Goal: Transaction & Acquisition: Purchase product/service

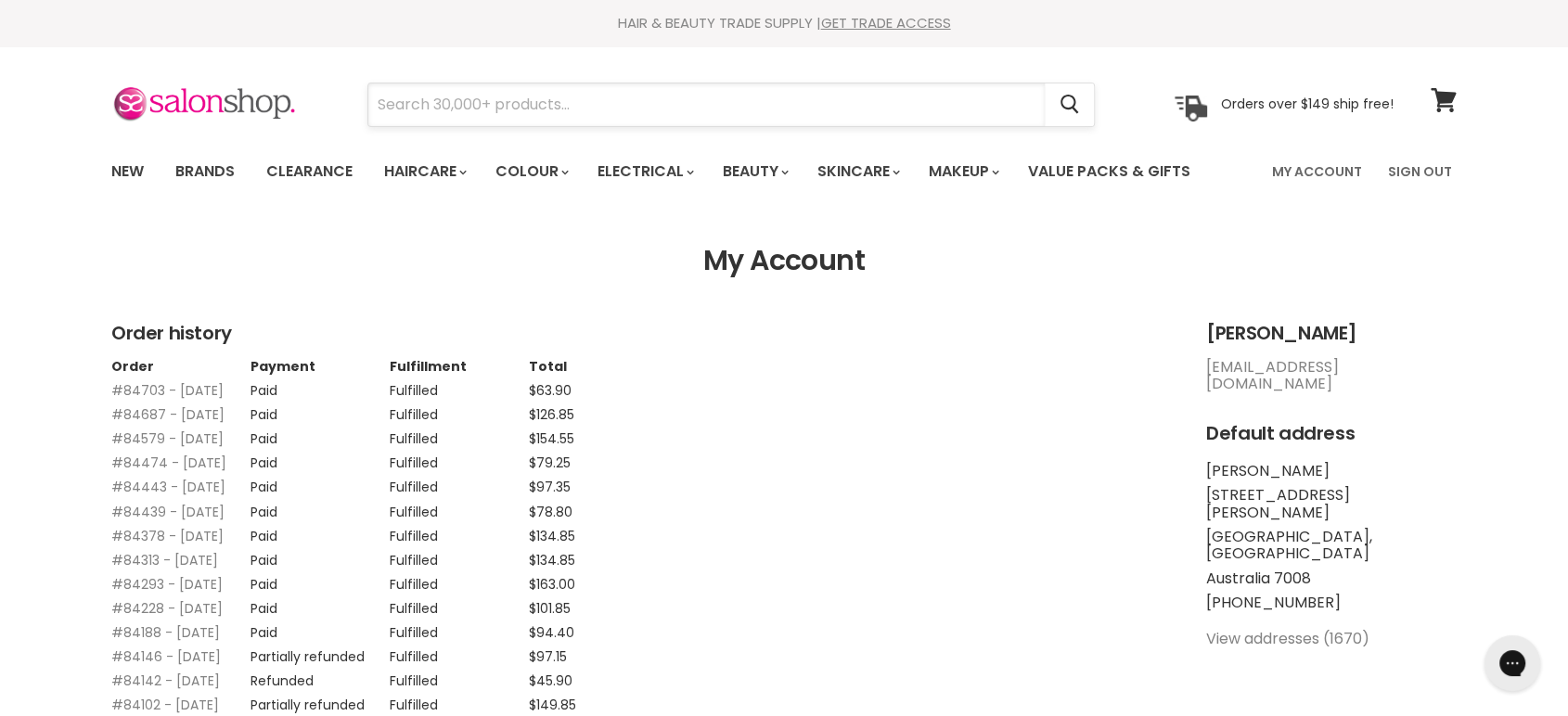
click at [449, 109] on input "Search" at bounding box center [707, 105] width 676 height 43
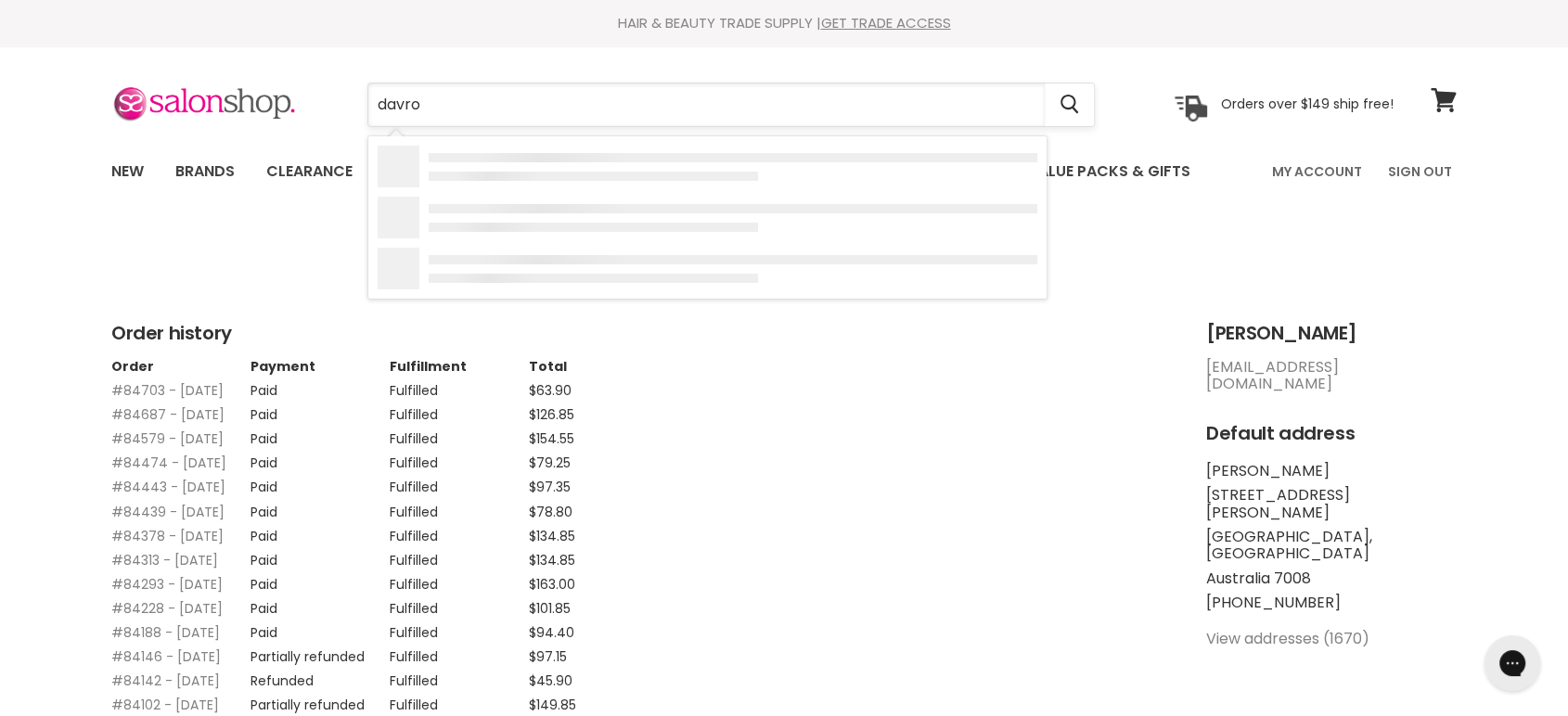
type input "davroe"
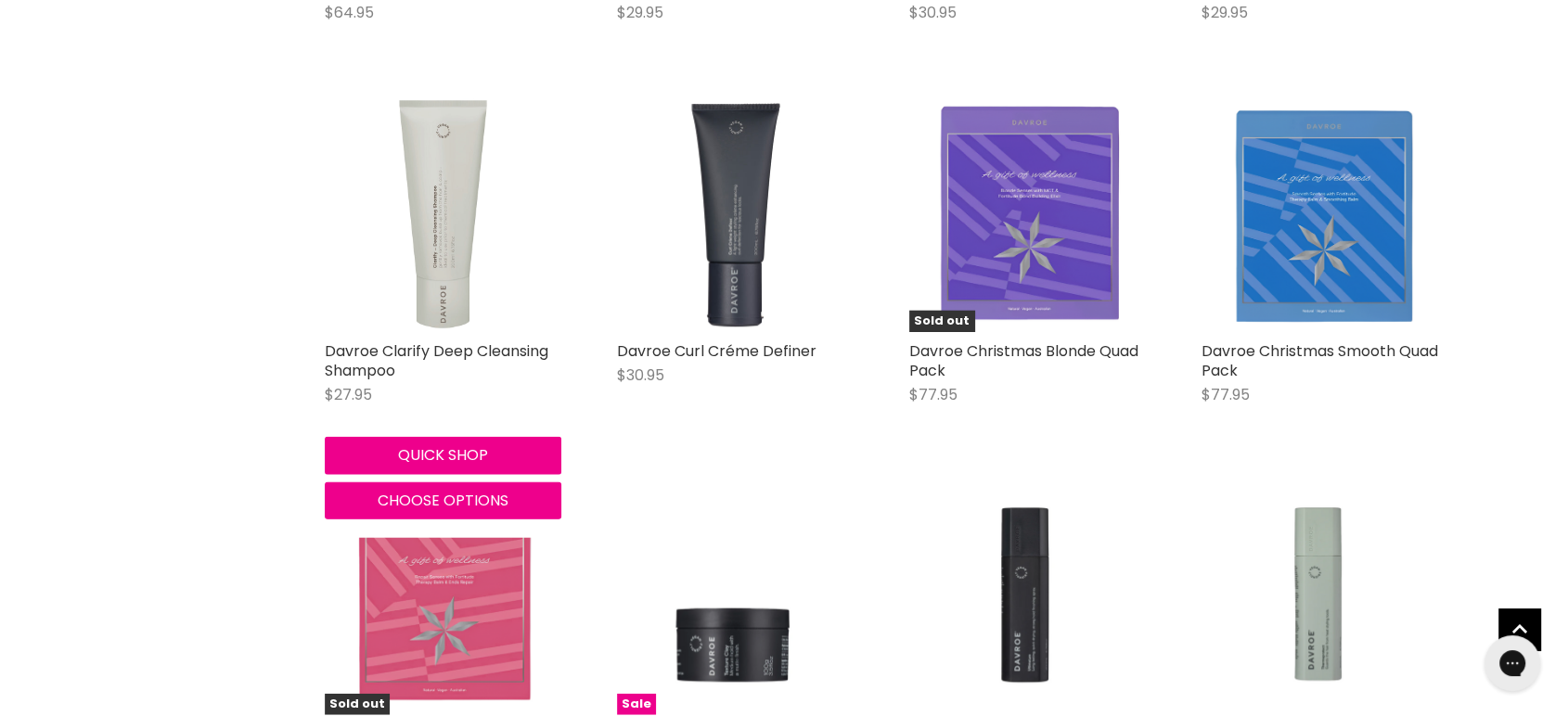
scroll to position [4532, 0]
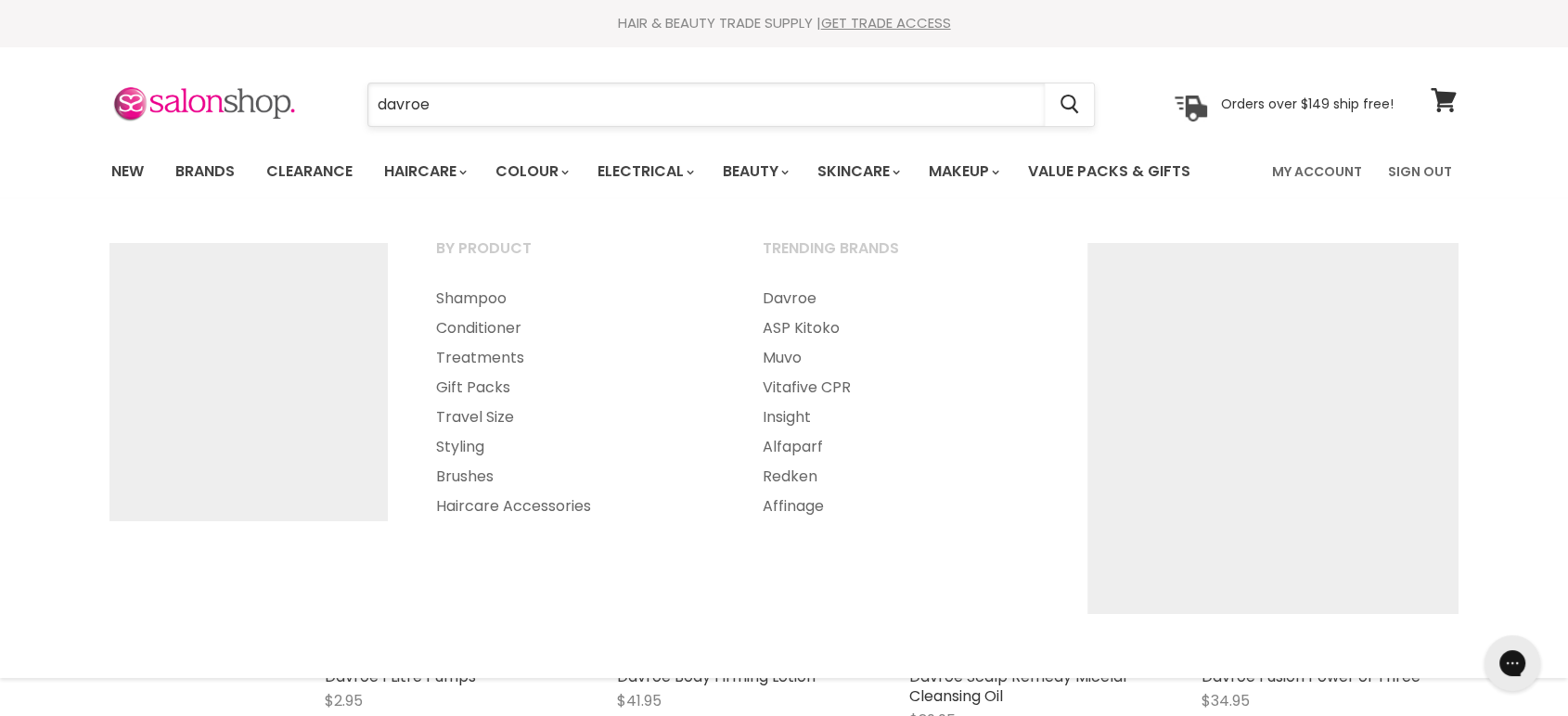
click at [466, 109] on input "davroe" at bounding box center [707, 105] width 676 height 43
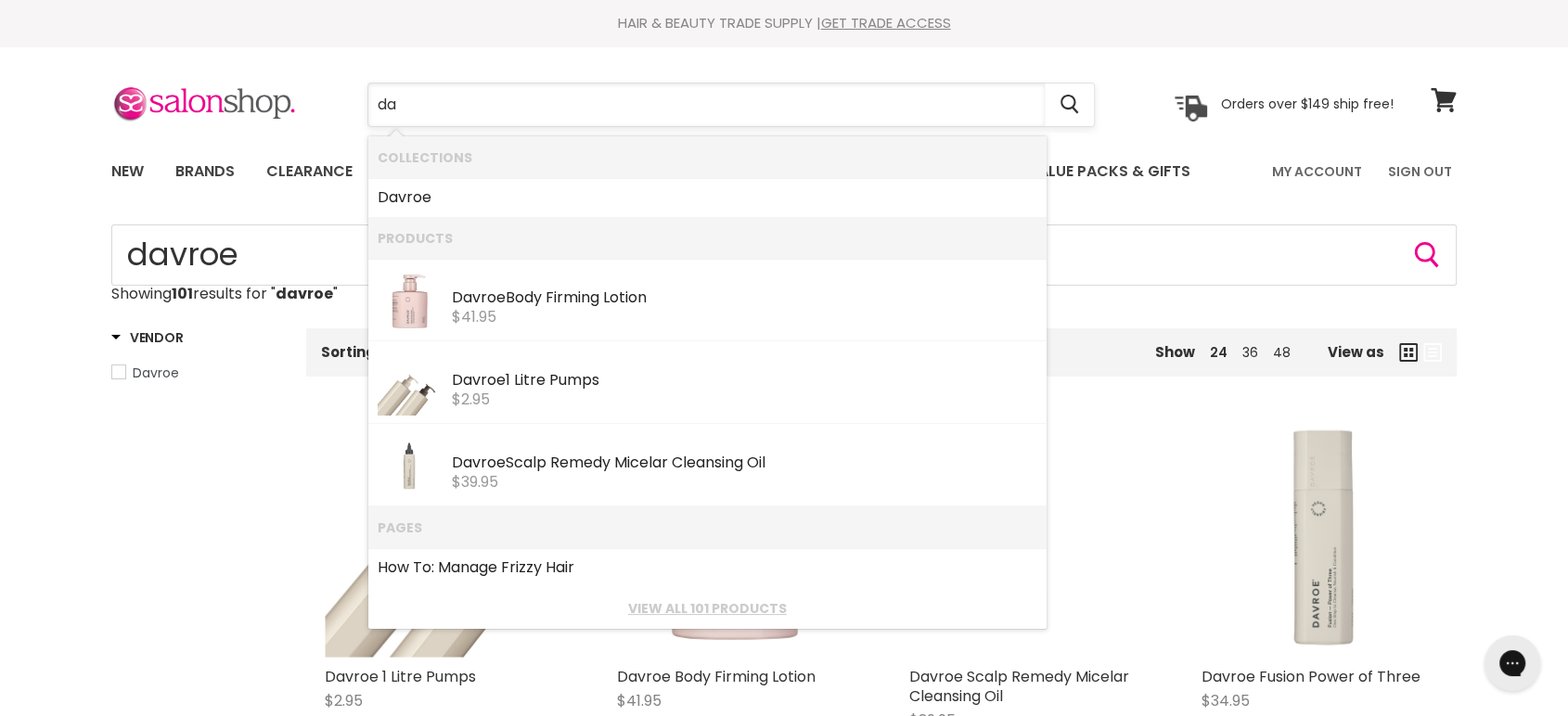
type input "d"
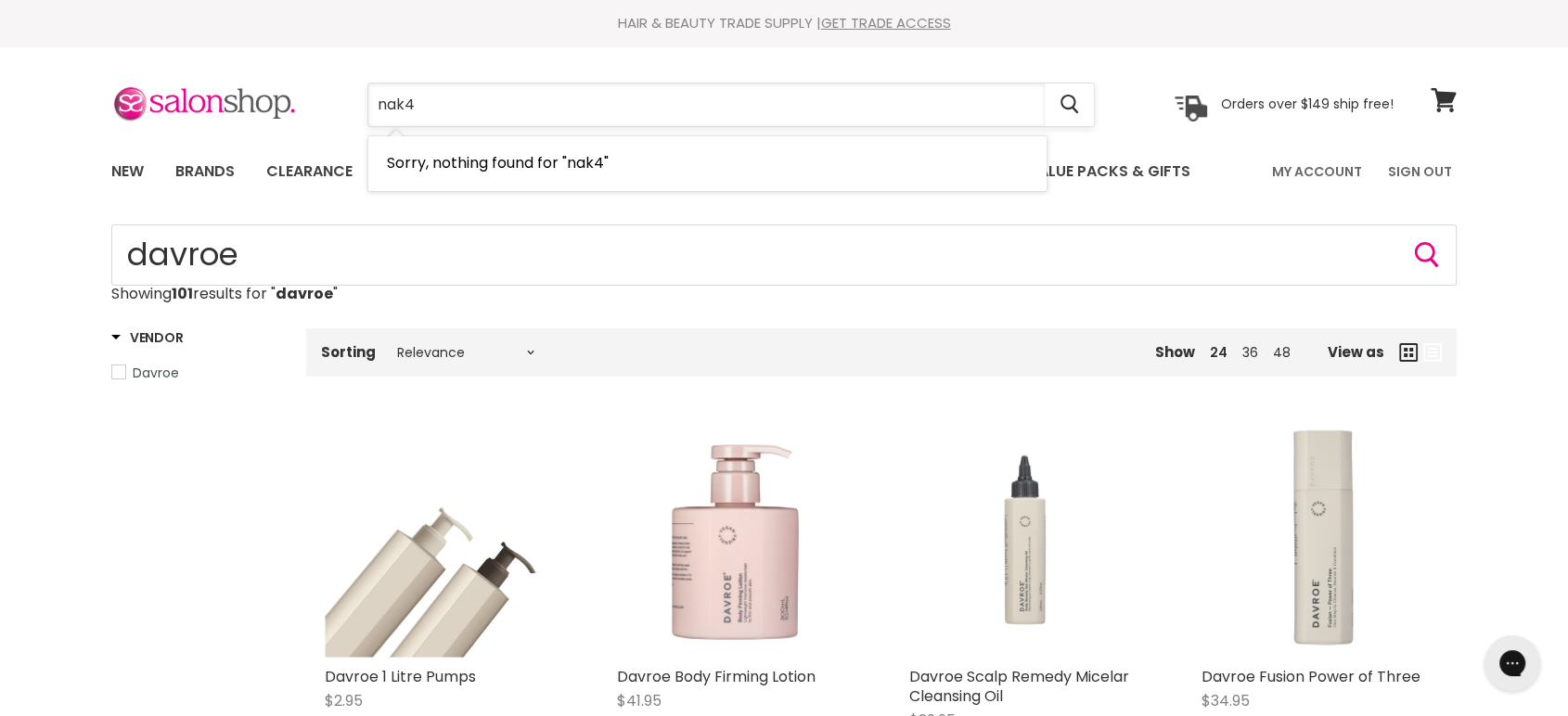
type input "nak"
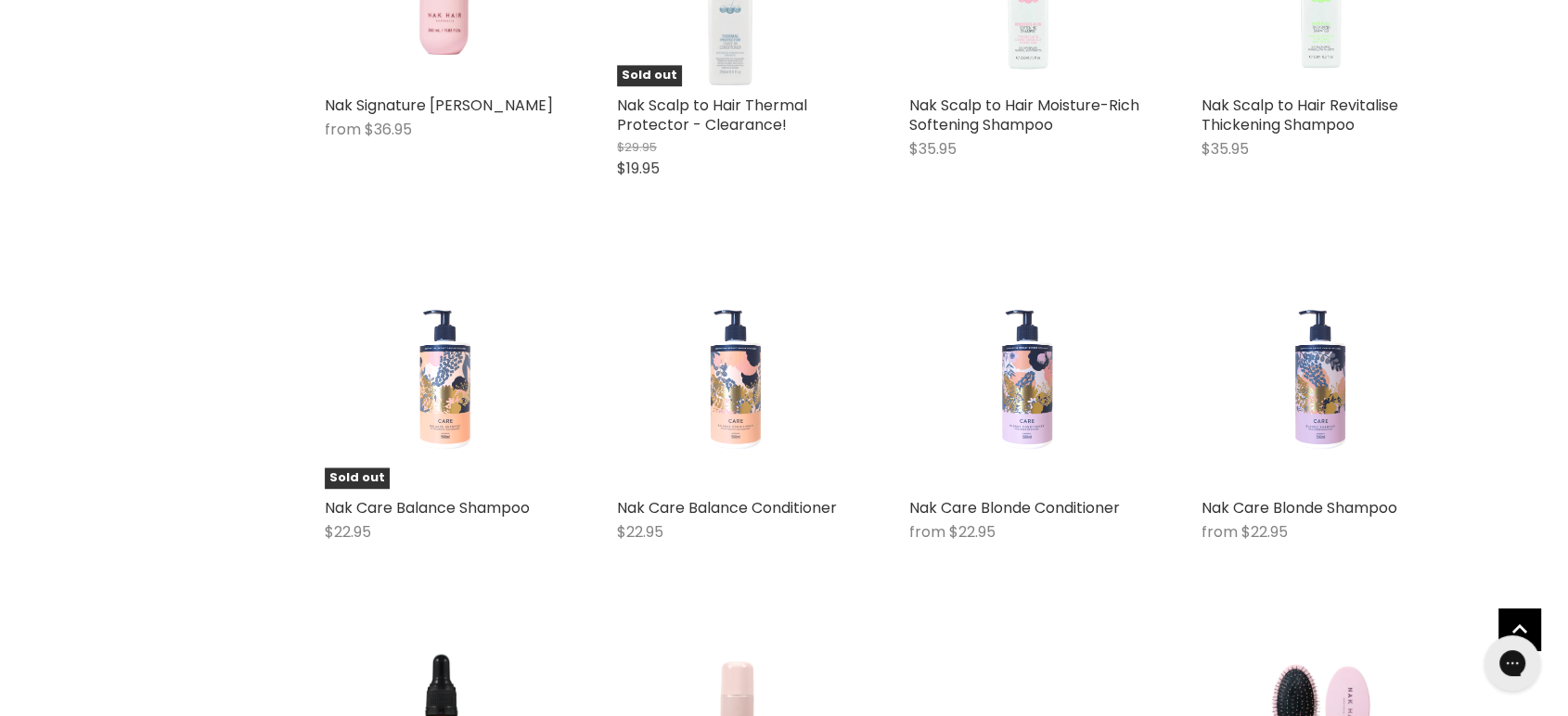
scroll to position [3502, 0]
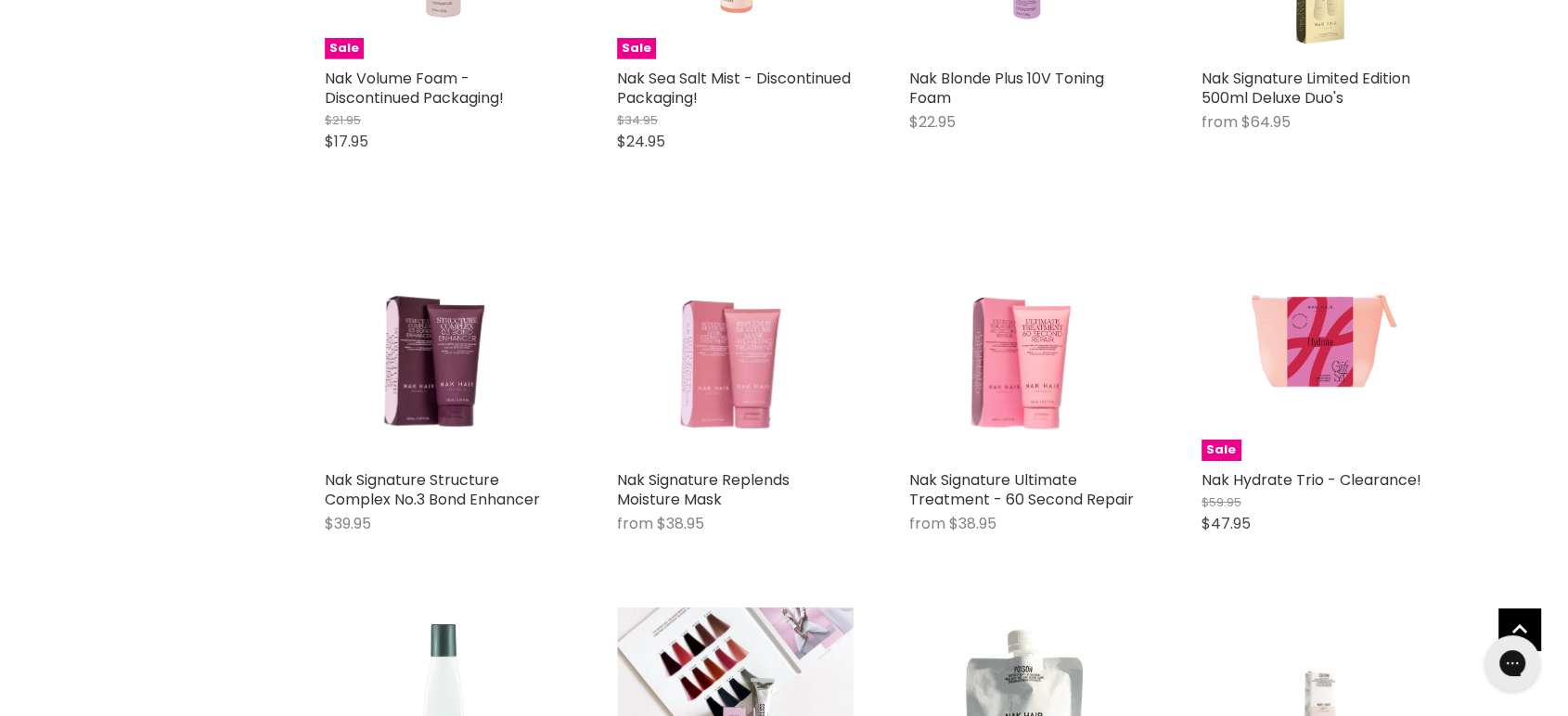
scroll to position [6180, 0]
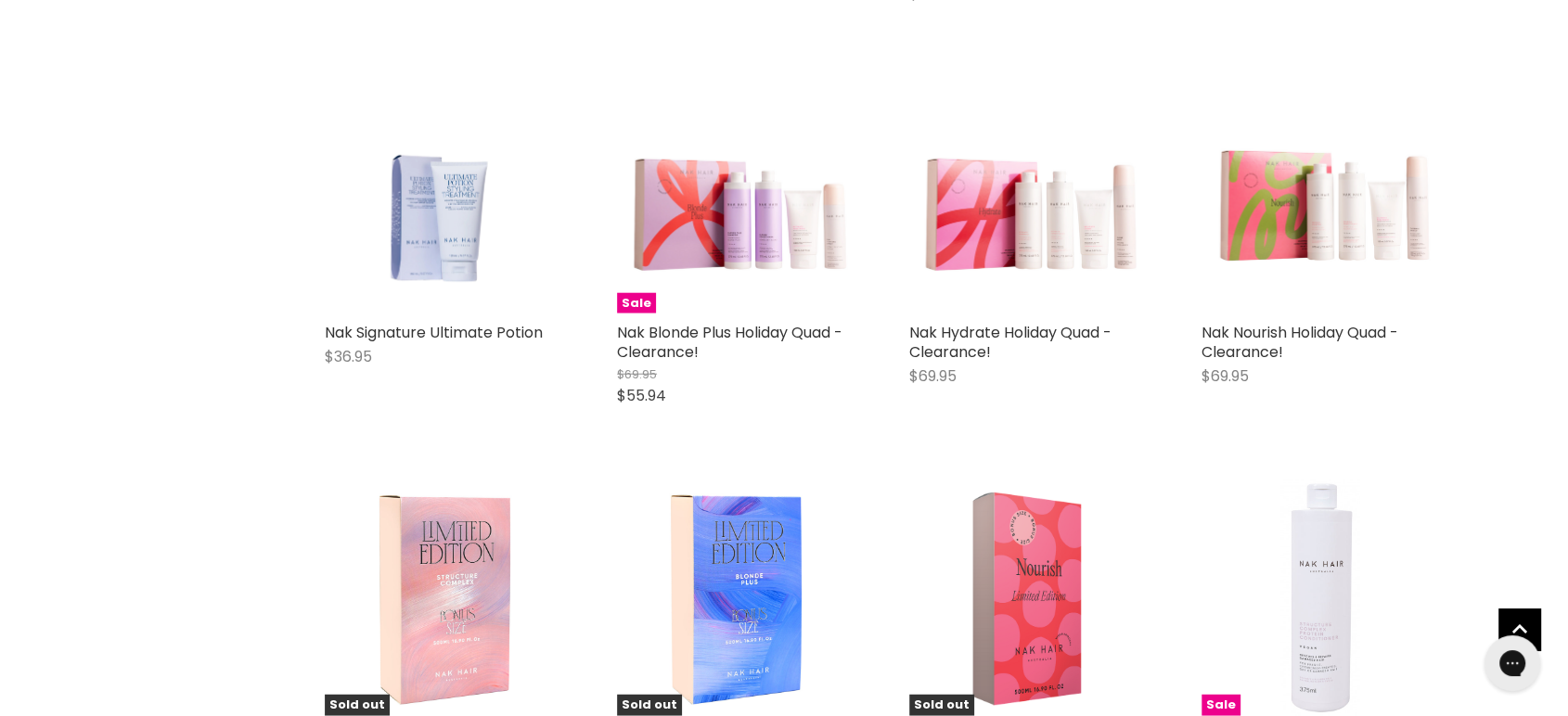
scroll to position [11744, 0]
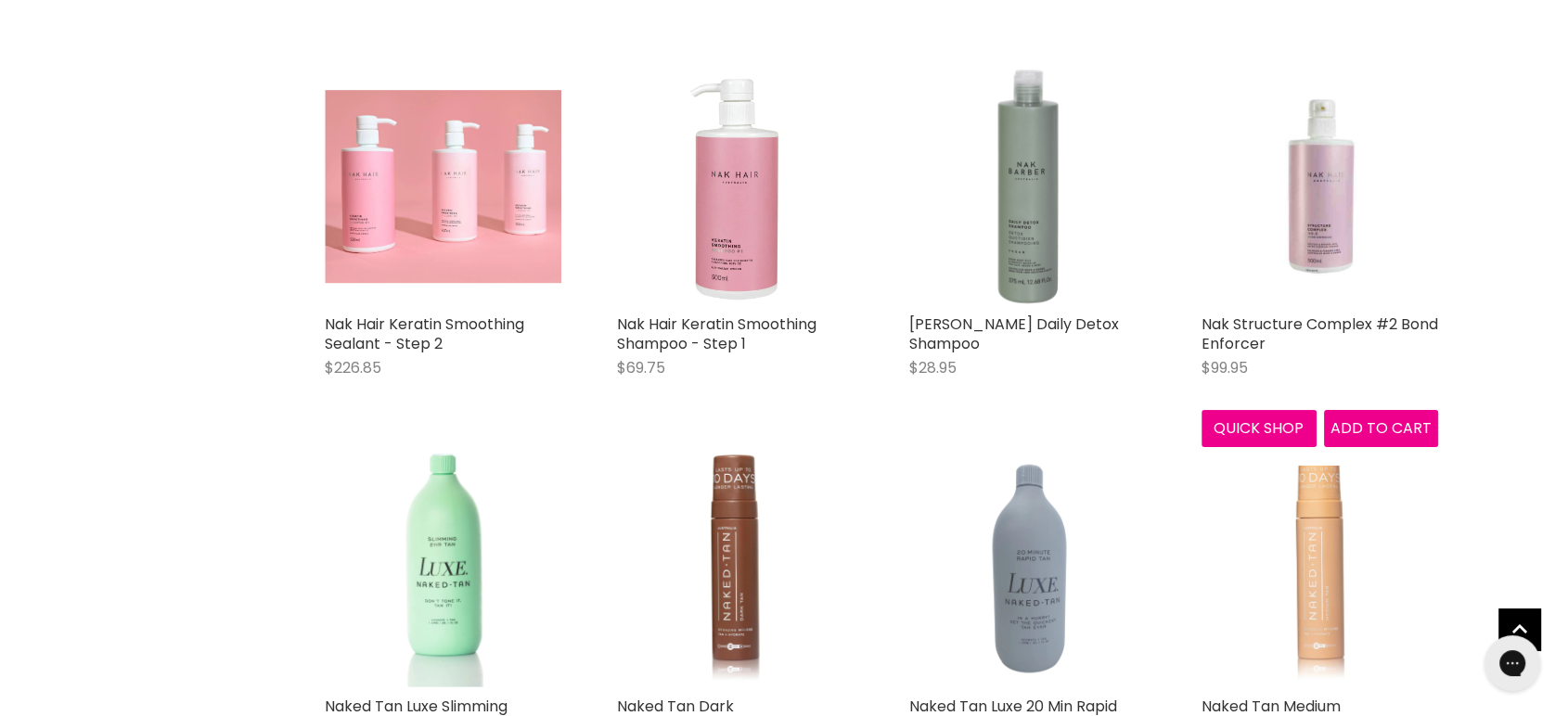
scroll to position [14011, 0]
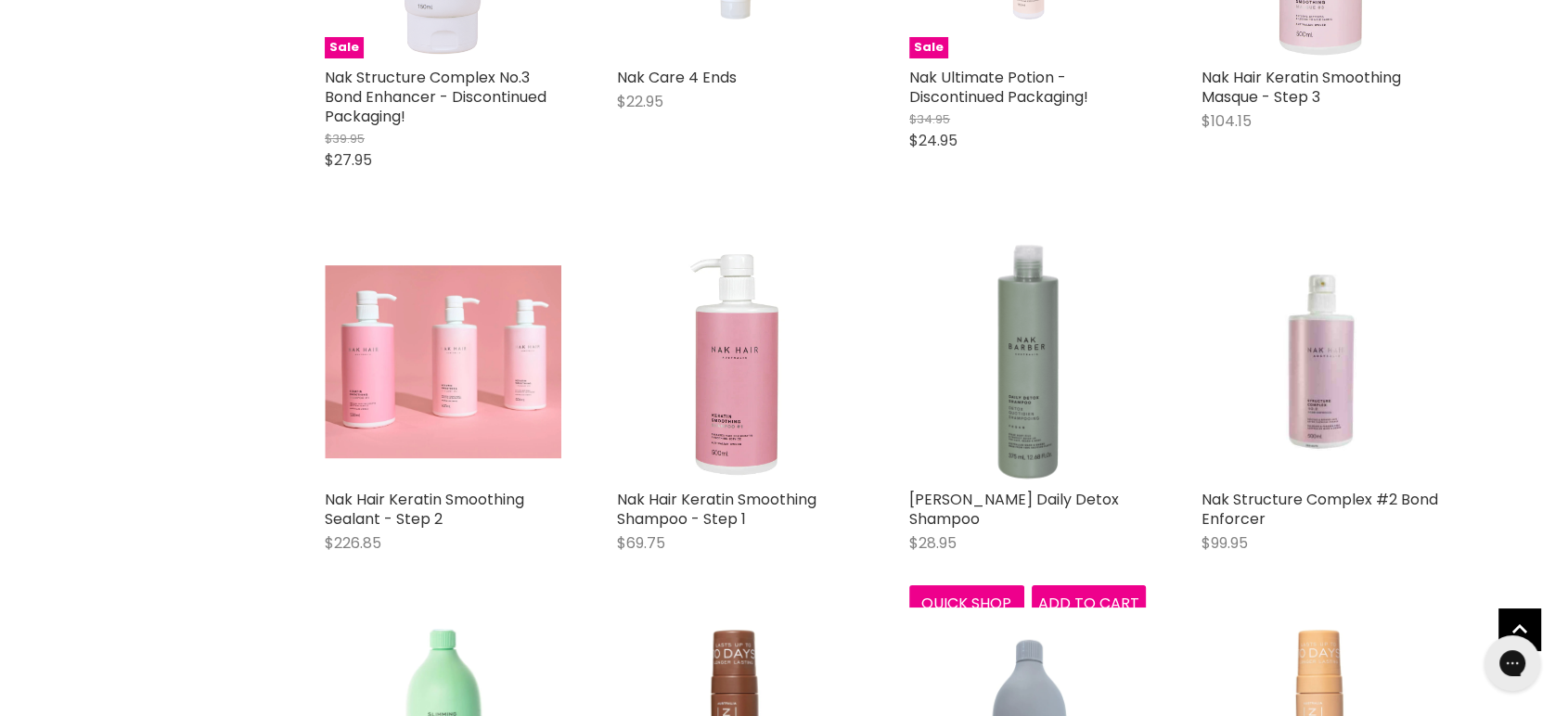
scroll to position [14011, 0]
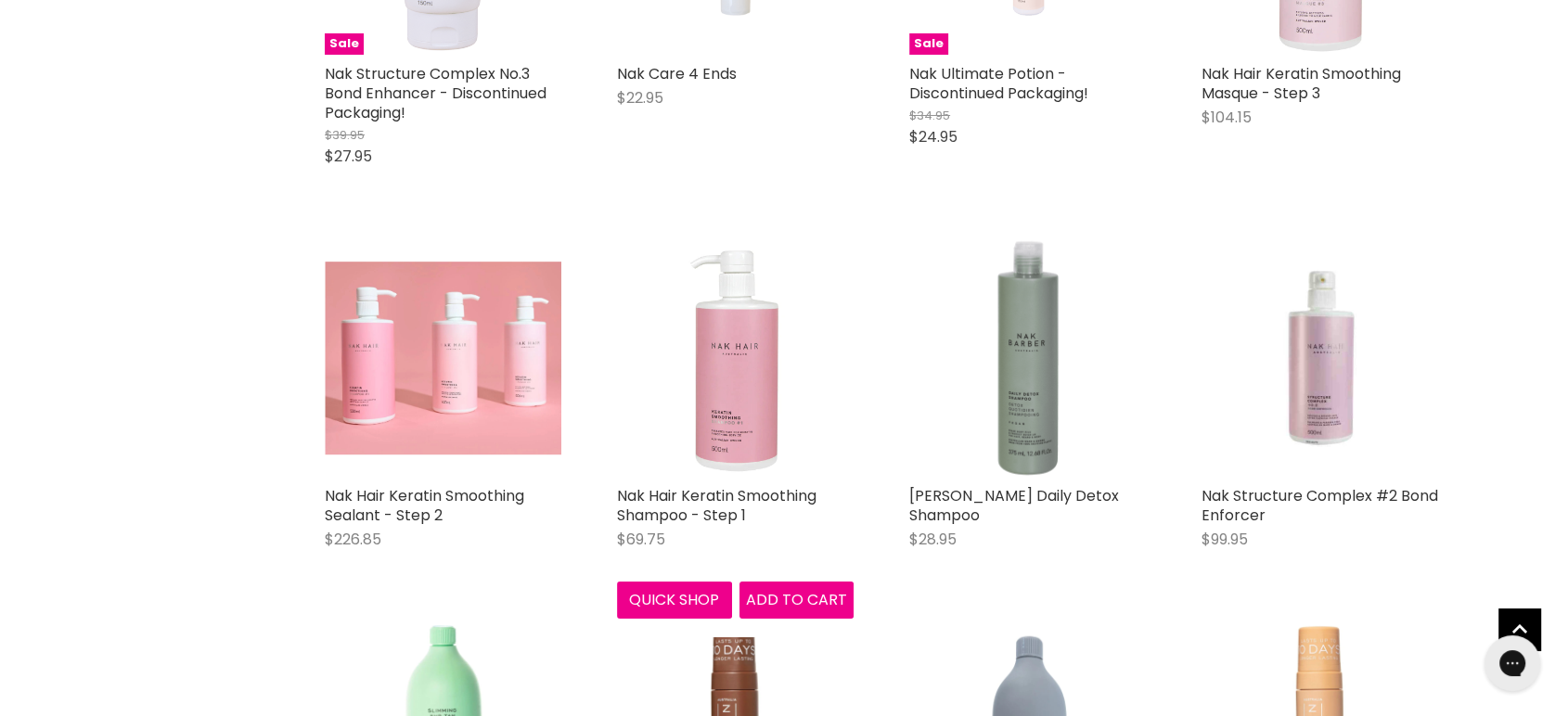
click at [734, 407] on img "Main content" at bounding box center [735, 358] width 236 height 236
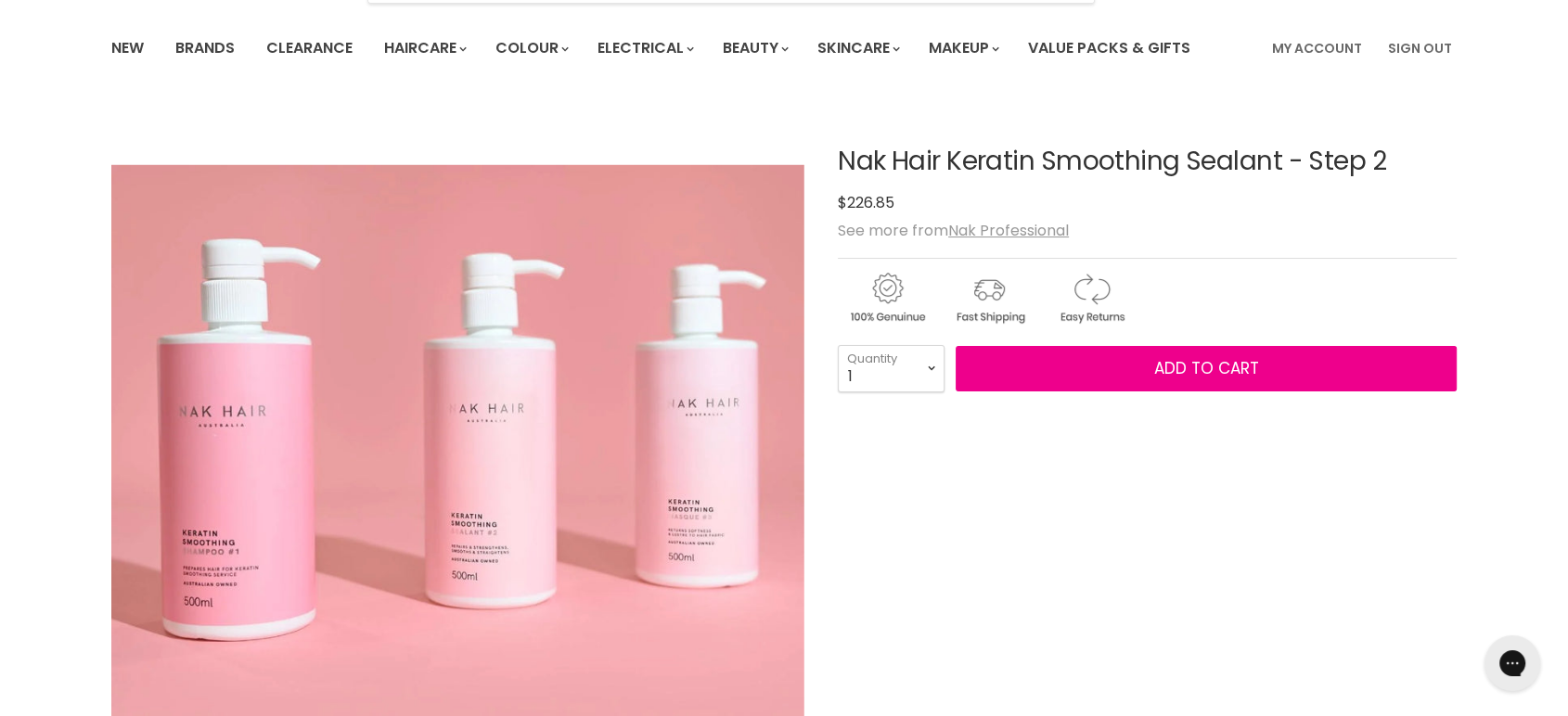
scroll to position [206, 0]
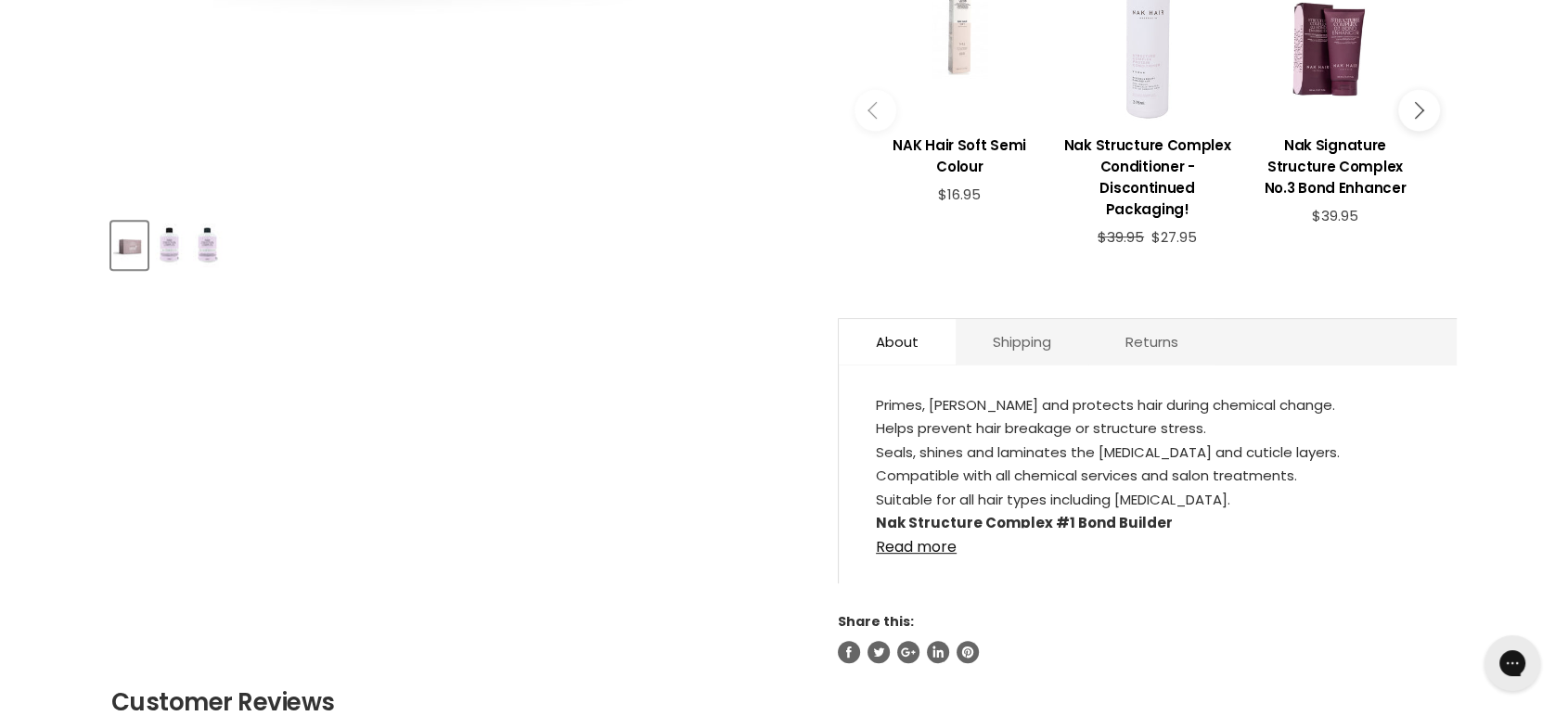
scroll to position [721, 0]
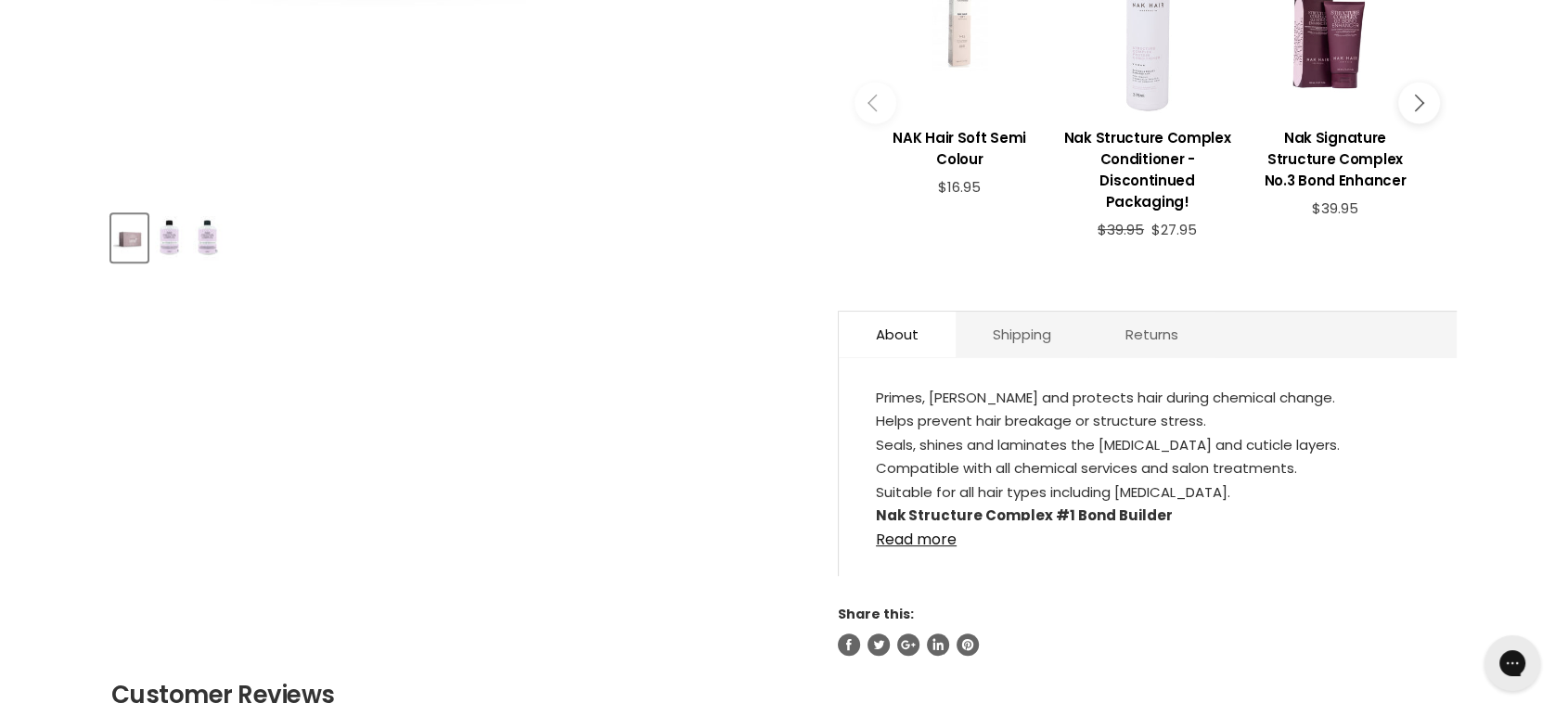
click at [900, 537] on link "Read more" at bounding box center [1147, 533] width 544 height 28
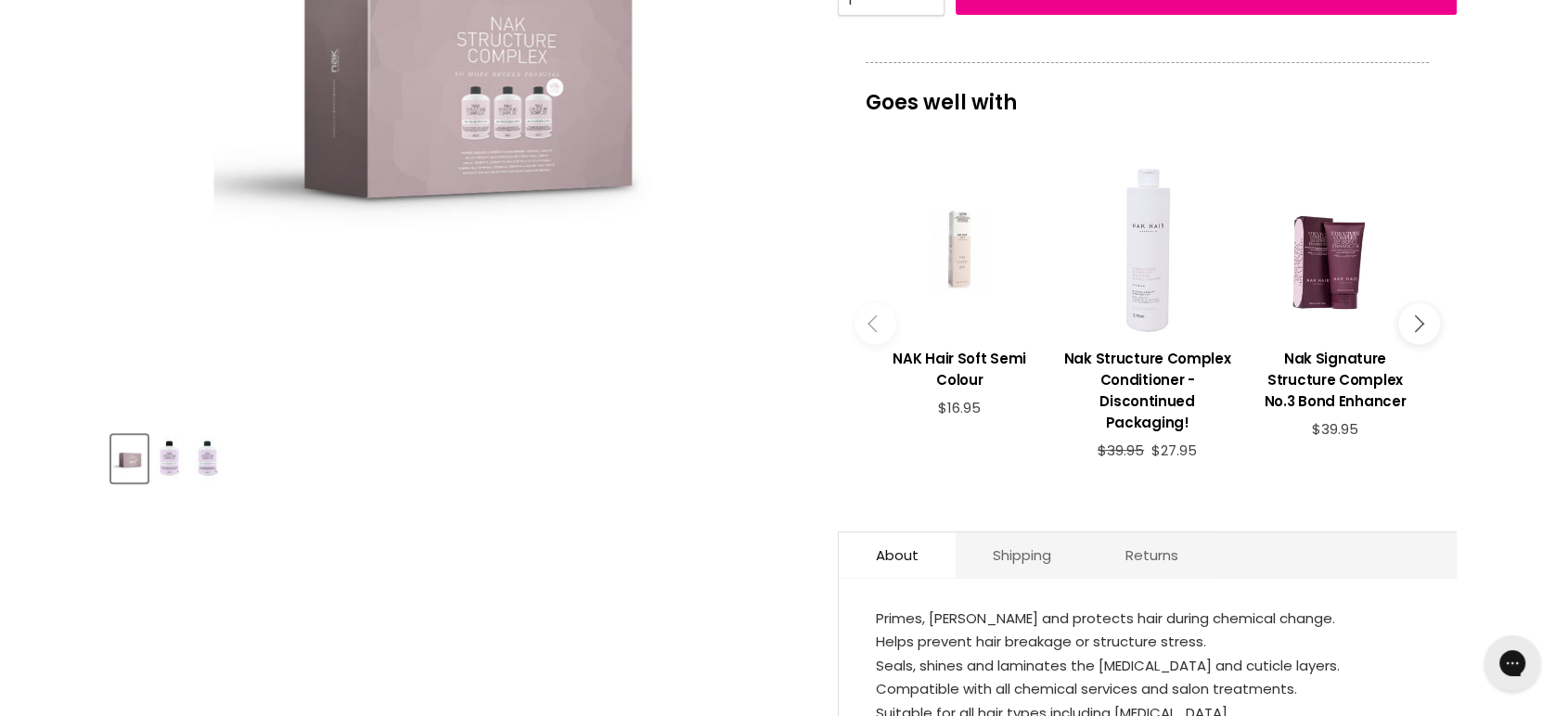
scroll to position [411, 0]
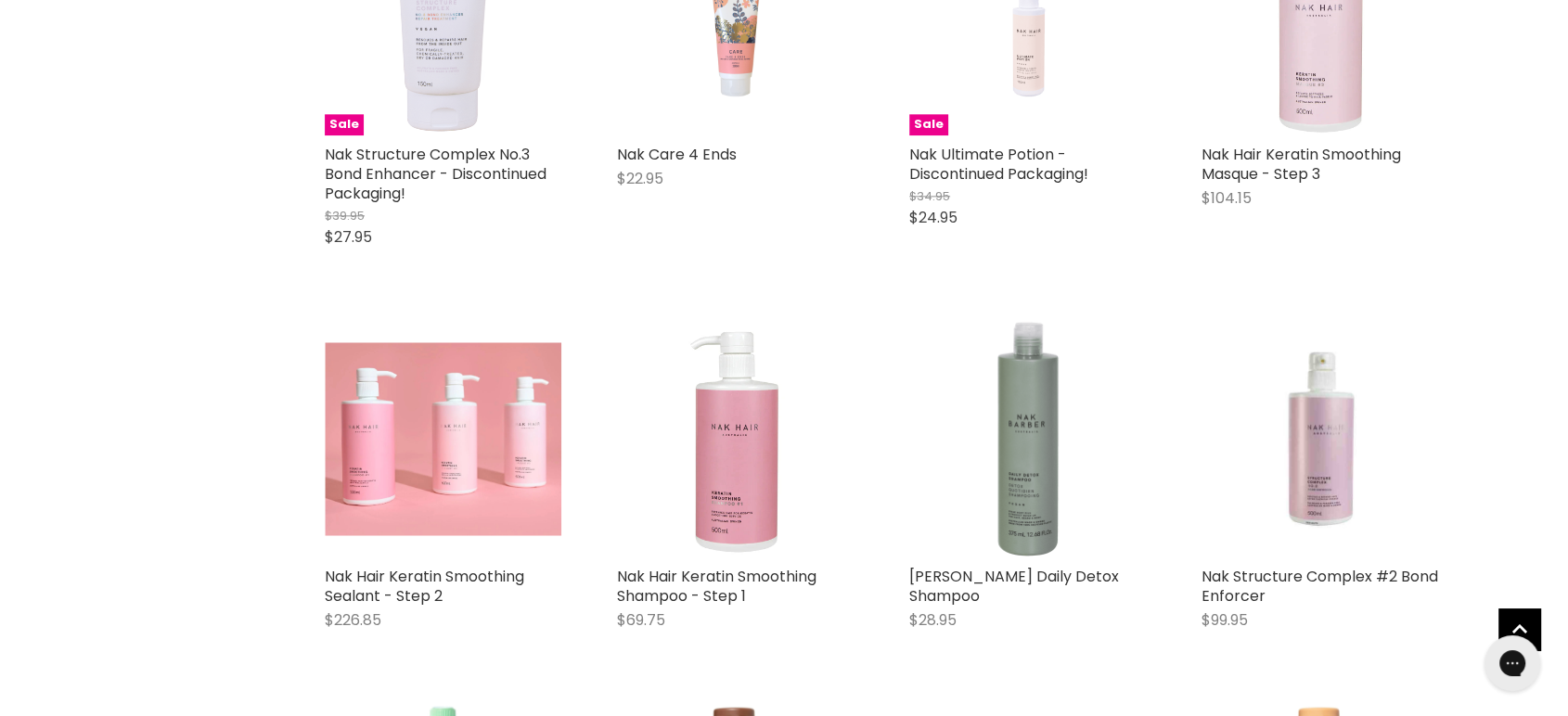
scroll to position [2179, 0]
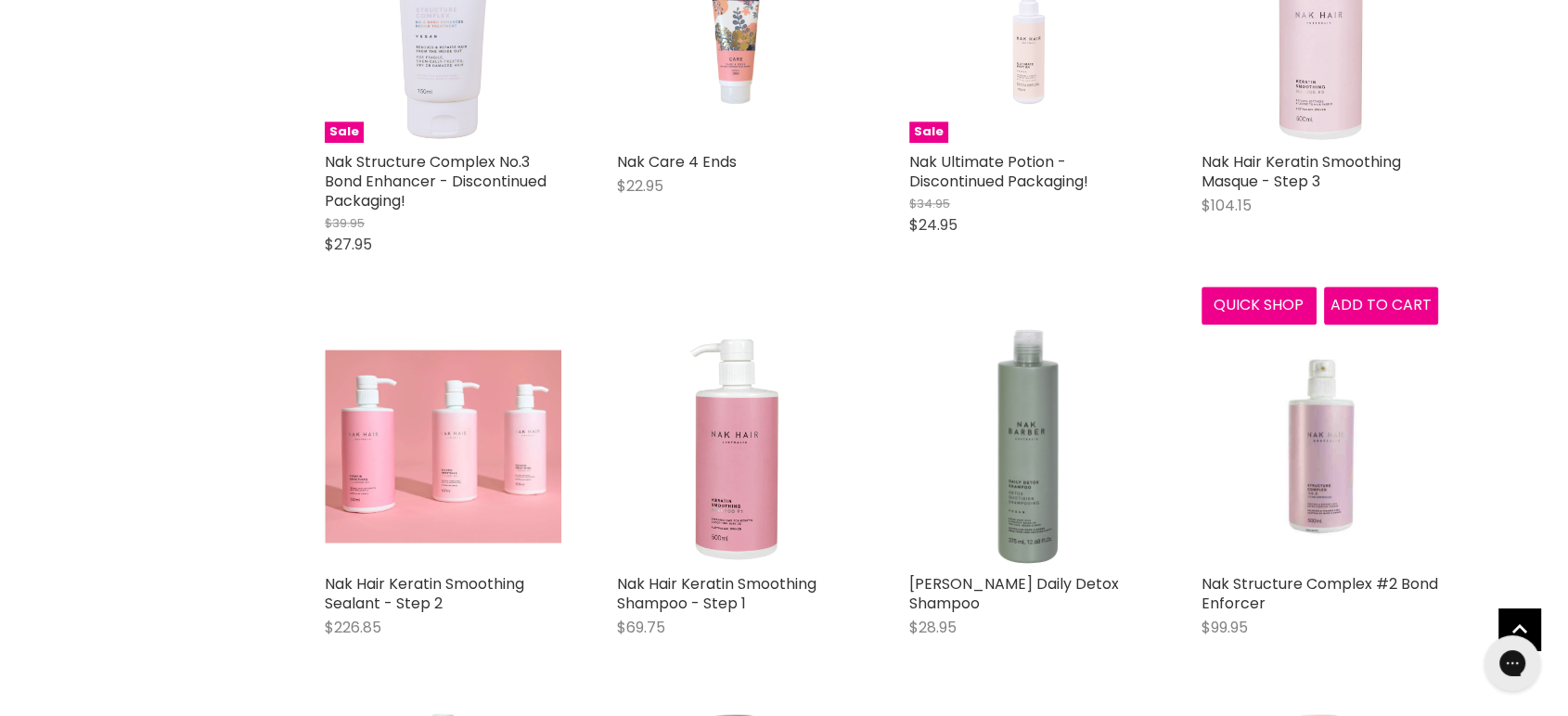
click at [1338, 64] on img "Main content" at bounding box center [1319, 25] width 236 height 236
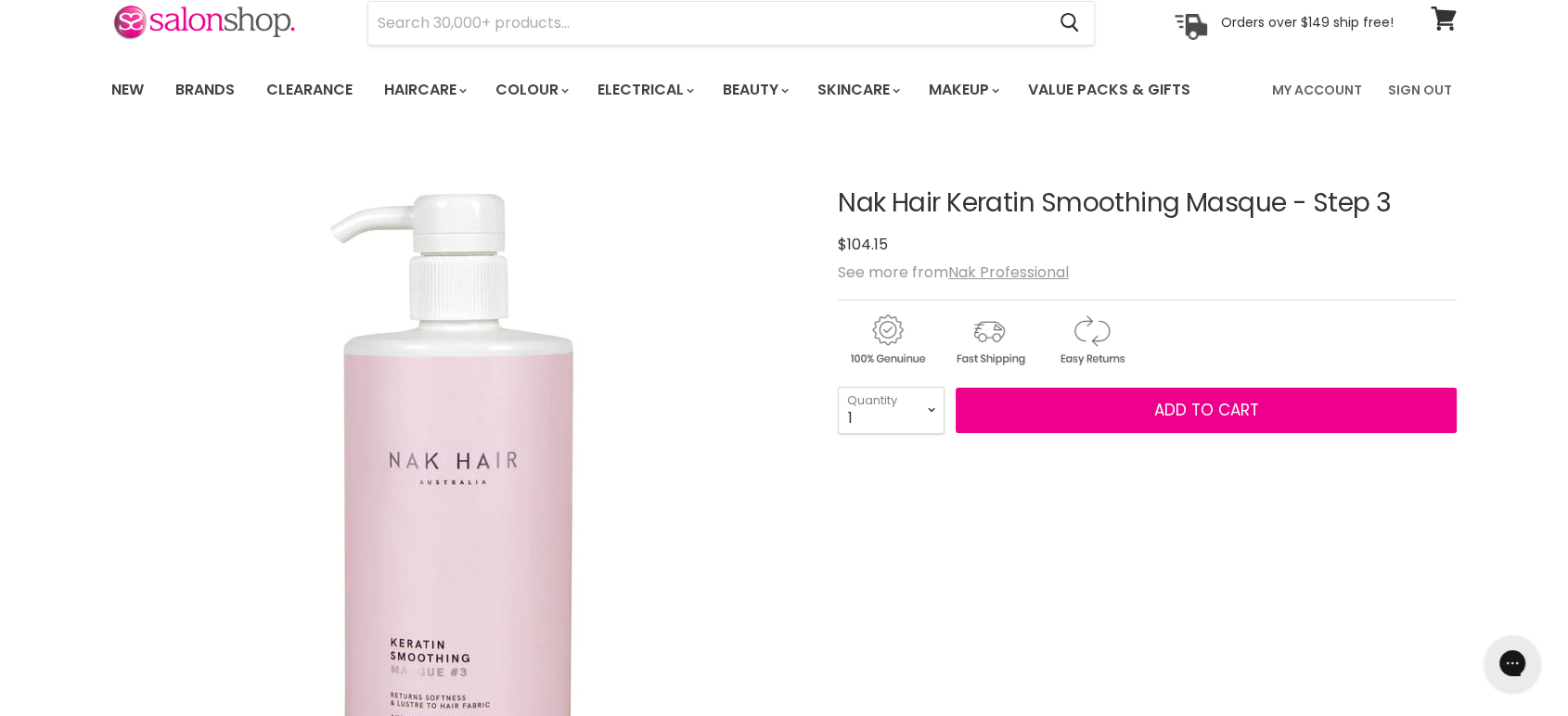
scroll to position [308, 0]
